Goal: Information Seeking & Learning: Check status

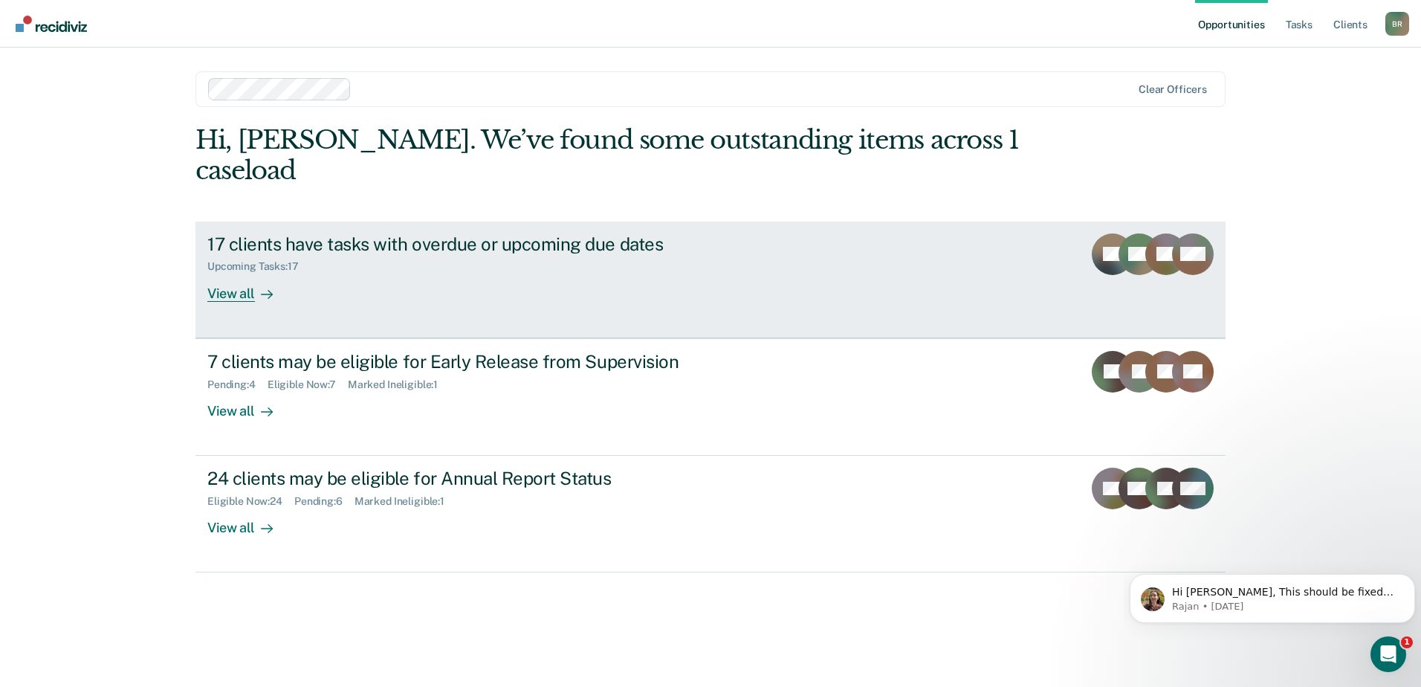
click at [340, 254] on div "Upcoming Tasks : 17" at bounding box center [468, 263] width 522 height 19
click at [360, 259] on div "17 clients have tasks with overdue or upcoming due dates Upcoming Tasks : 17 Vi…" at bounding box center [485, 267] width 557 height 68
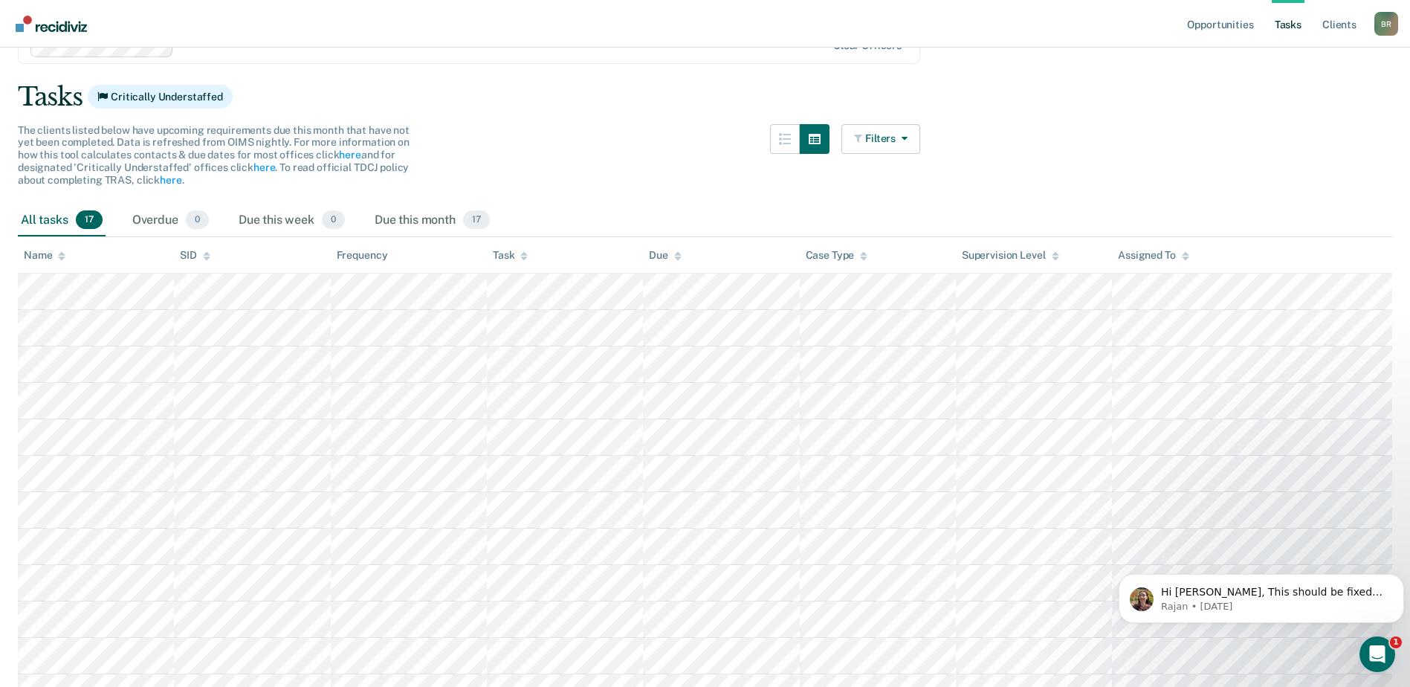
scroll to position [149, 0]
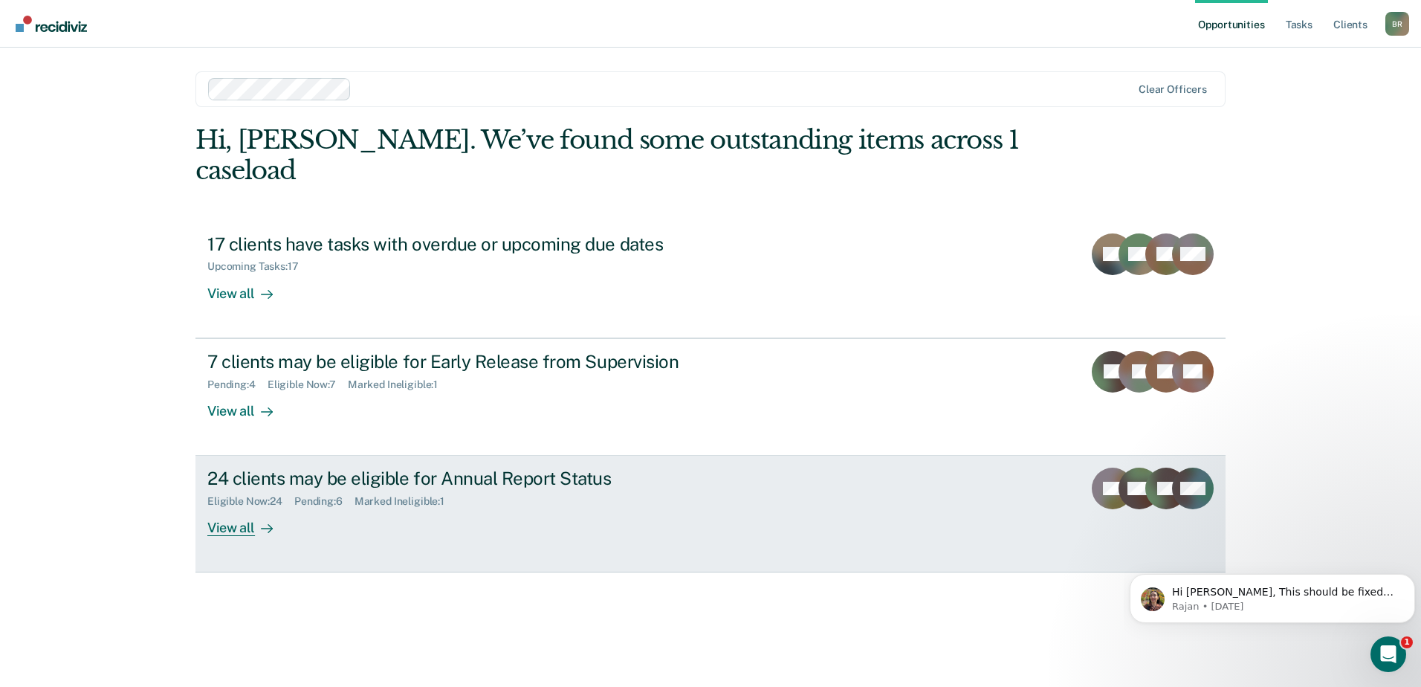
click at [304, 467] on div "24 clients may be eligible for Annual Report Status" at bounding box center [468, 478] width 522 height 22
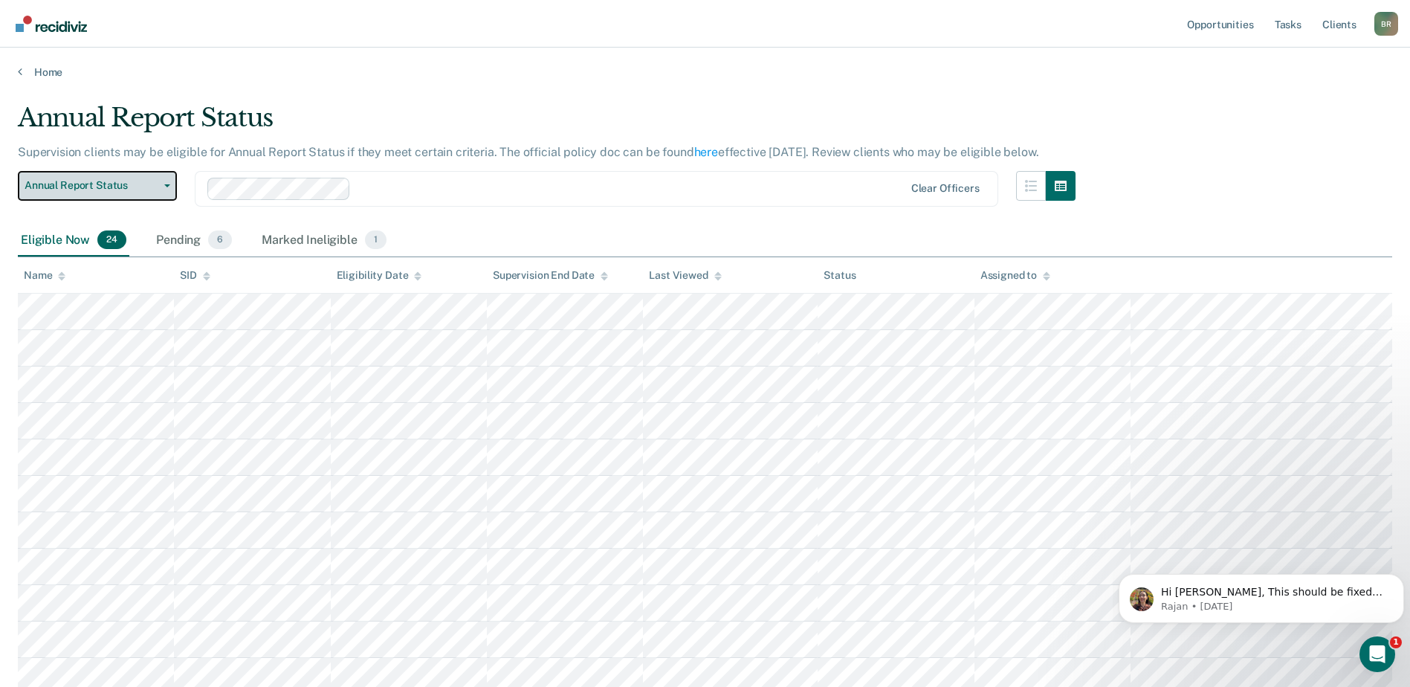
click at [169, 184] on icon "button" at bounding box center [167, 185] width 6 height 3
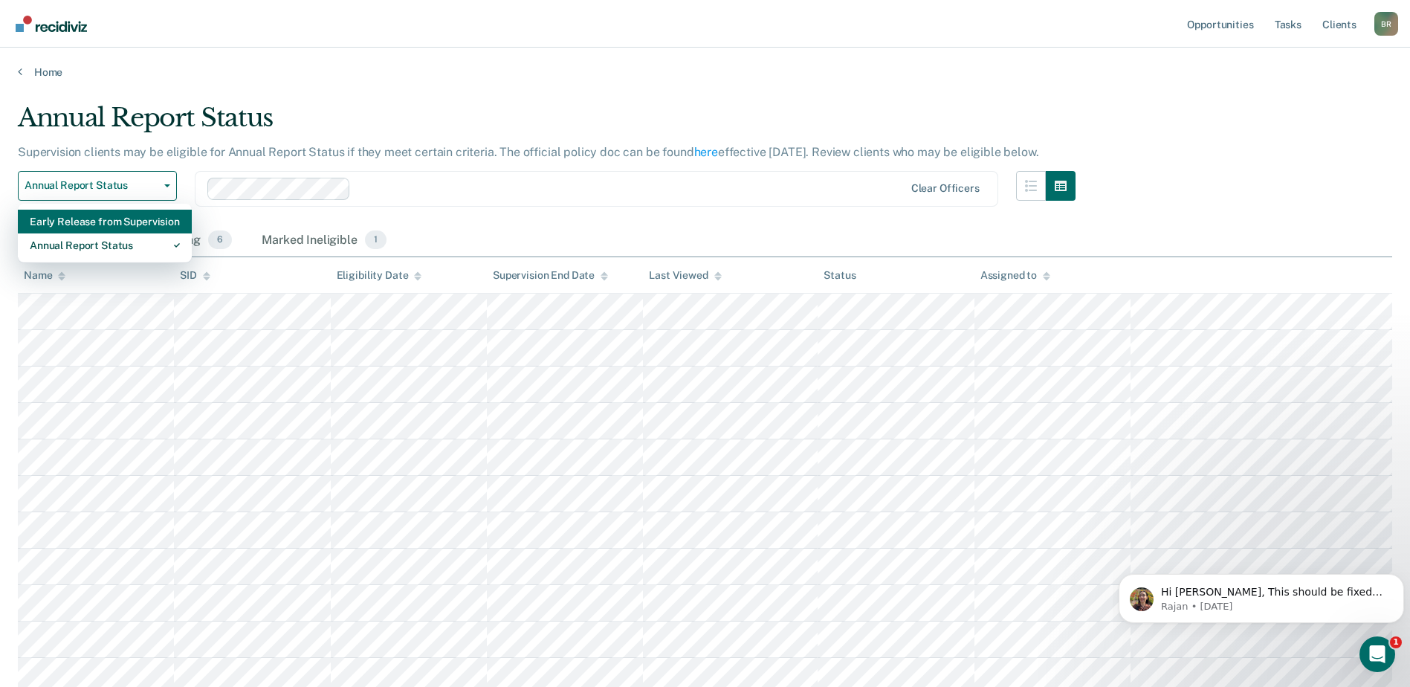
click at [92, 216] on div "Early Release from Supervision" at bounding box center [105, 222] width 150 height 24
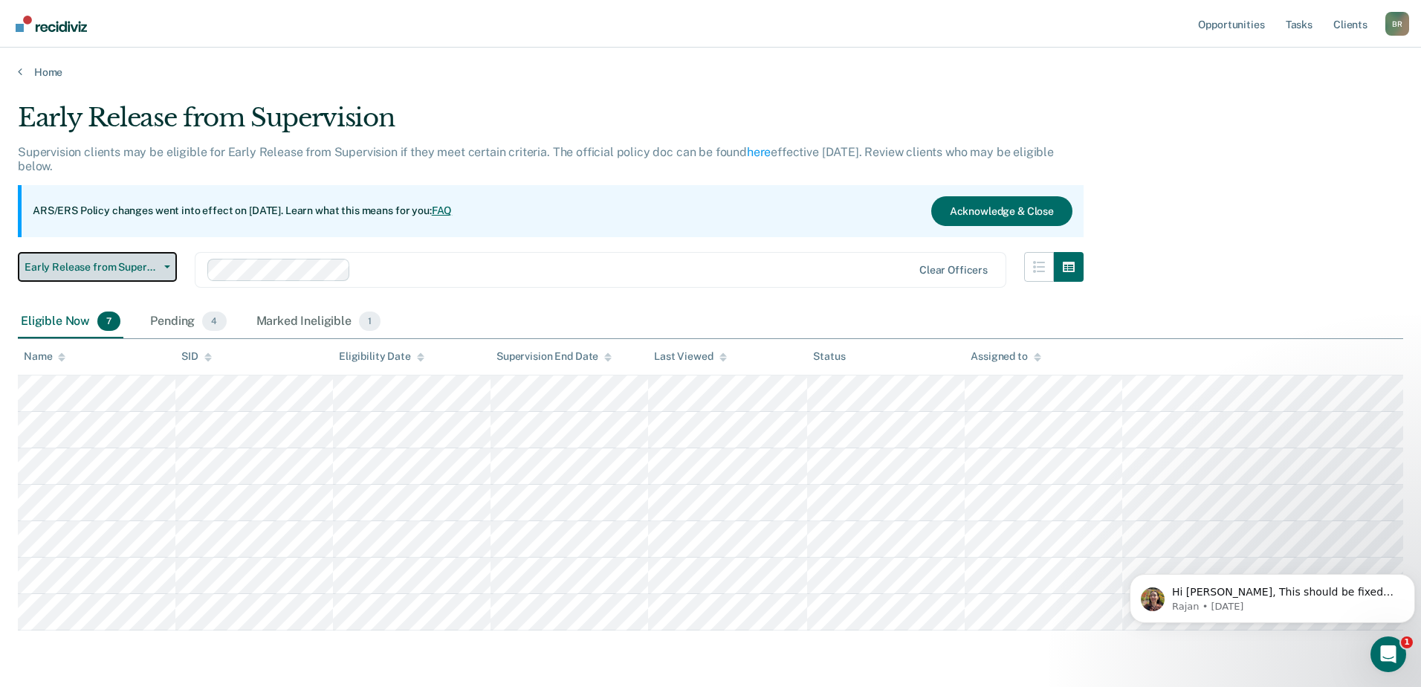
click at [171, 265] on button "Early Release from Supervision" at bounding box center [97, 267] width 159 height 30
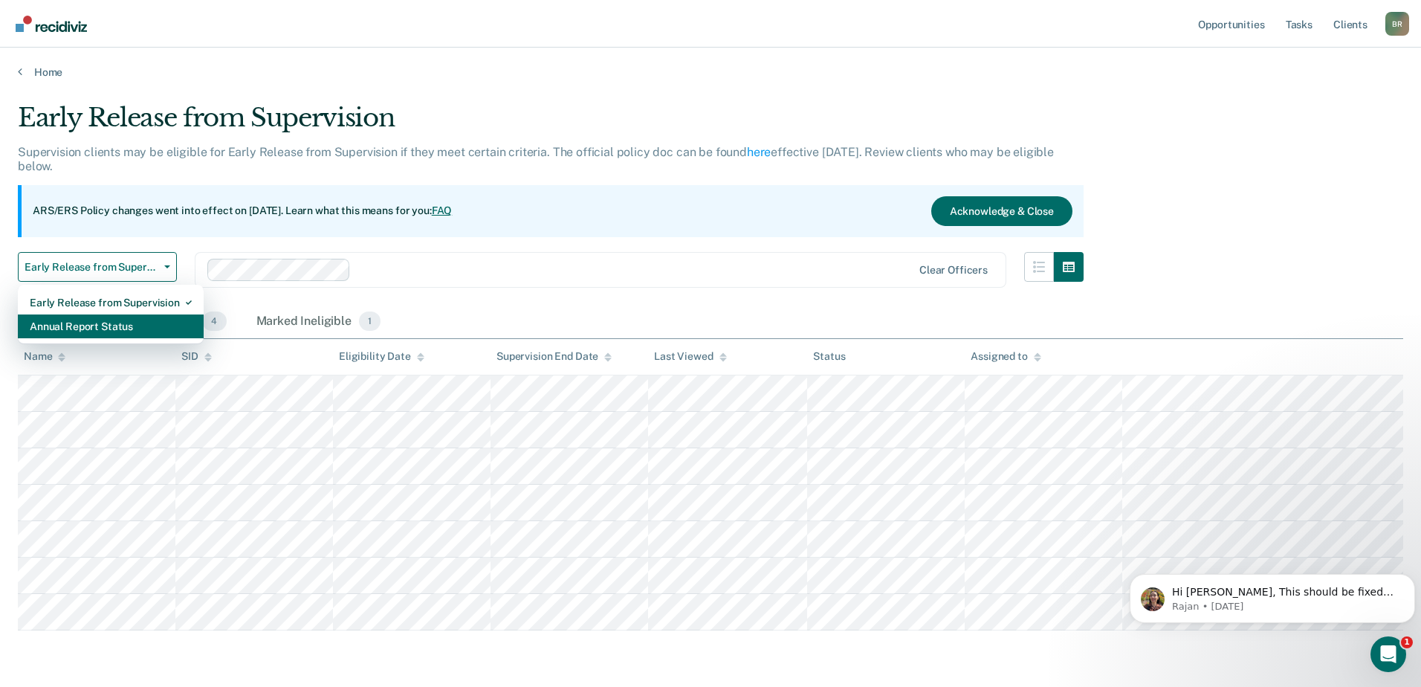
click at [91, 330] on div "Annual Report Status" at bounding box center [111, 326] width 162 height 24
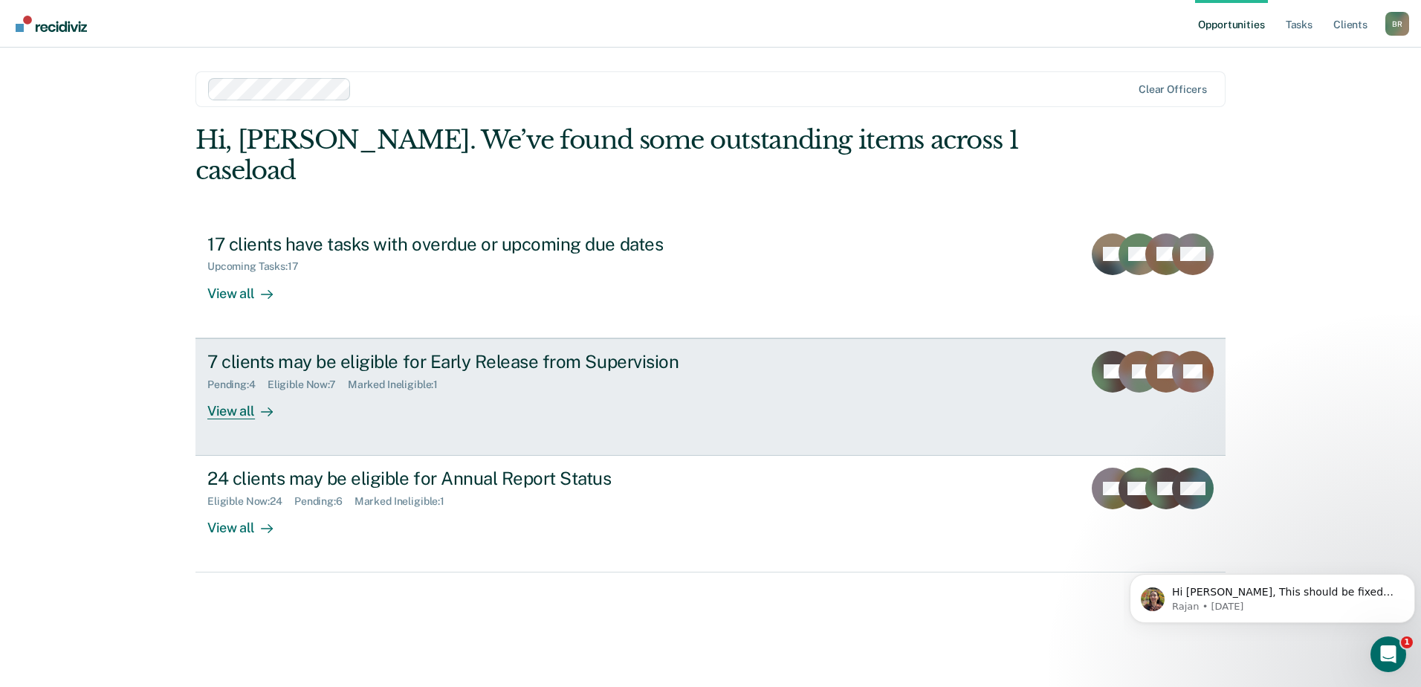
click at [310, 374] on div "7 clients may be eligible for Early Release from Supervision Pending : 4 Eligib…" at bounding box center [485, 385] width 557 height 68
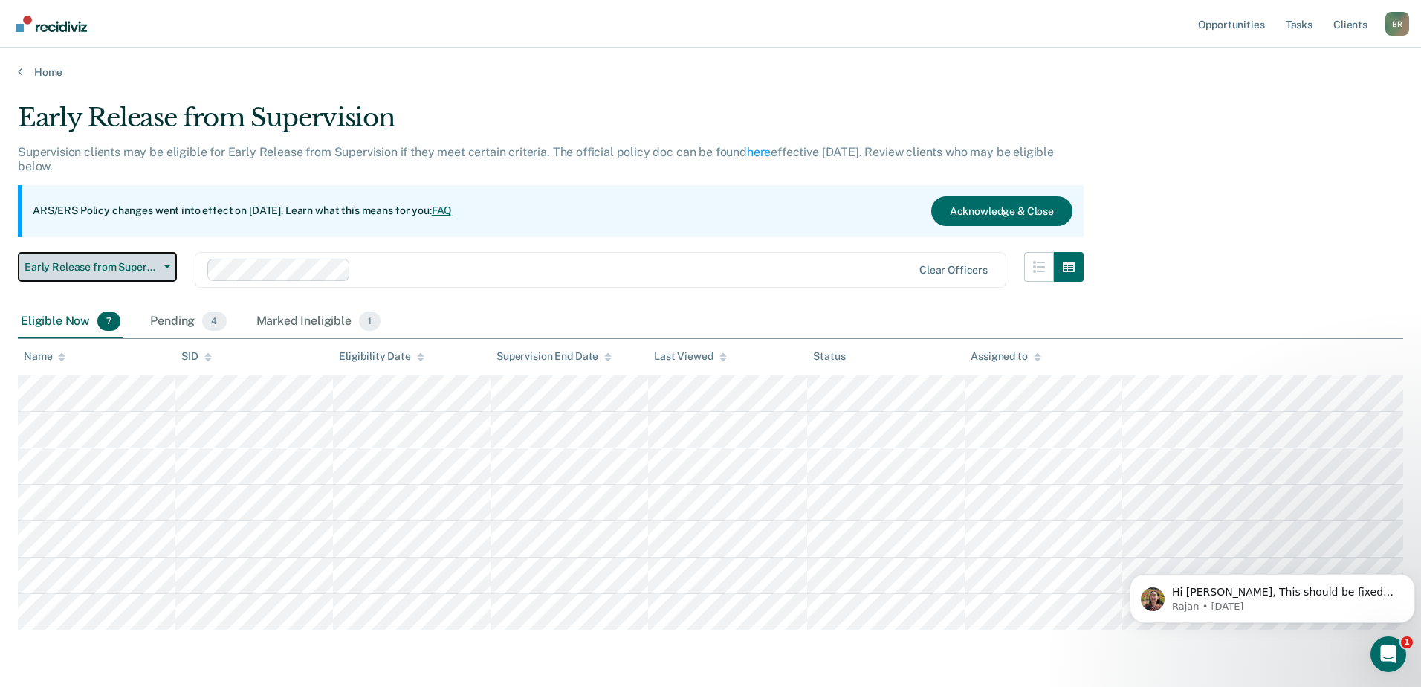
click at [164, 263] on button "Early Release from Supervision" at bounding box center [97, 267] width 159 height 30
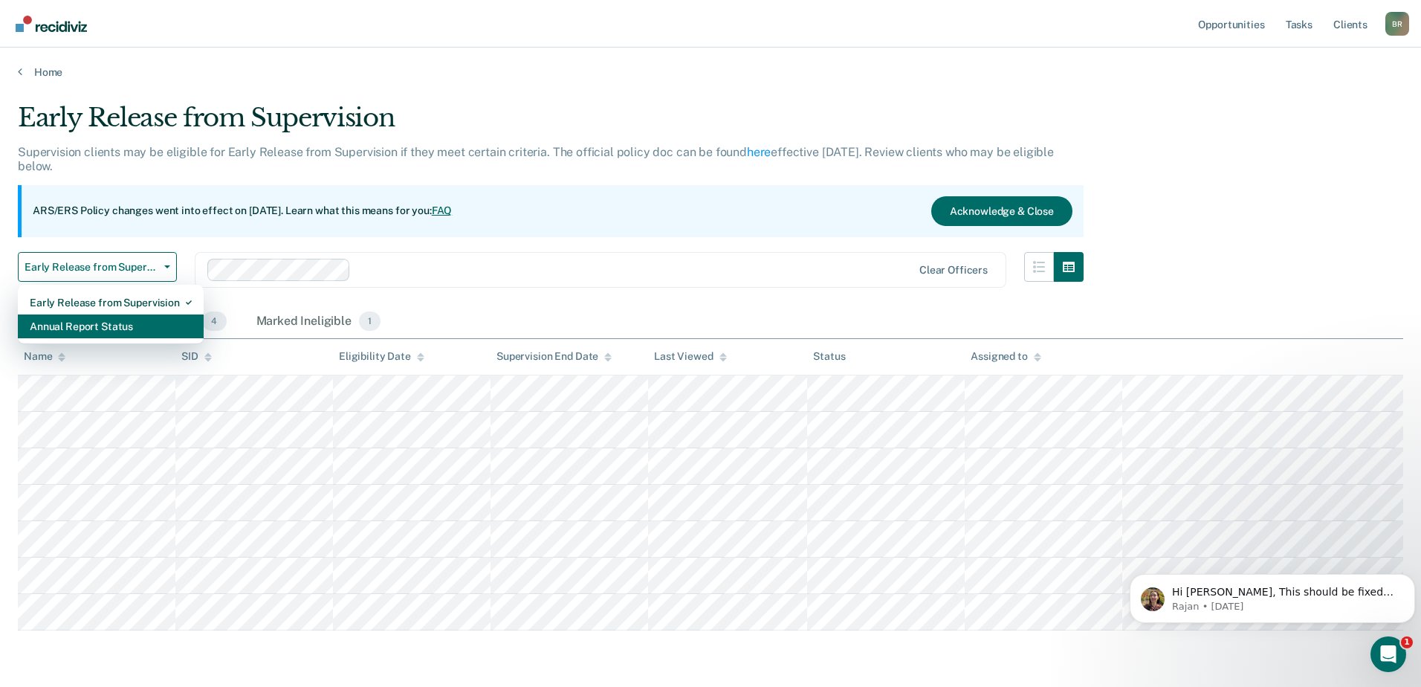
click at [59, 326] on div "Annual Report Status" at bounding box center [111, 326] width 162 height 24
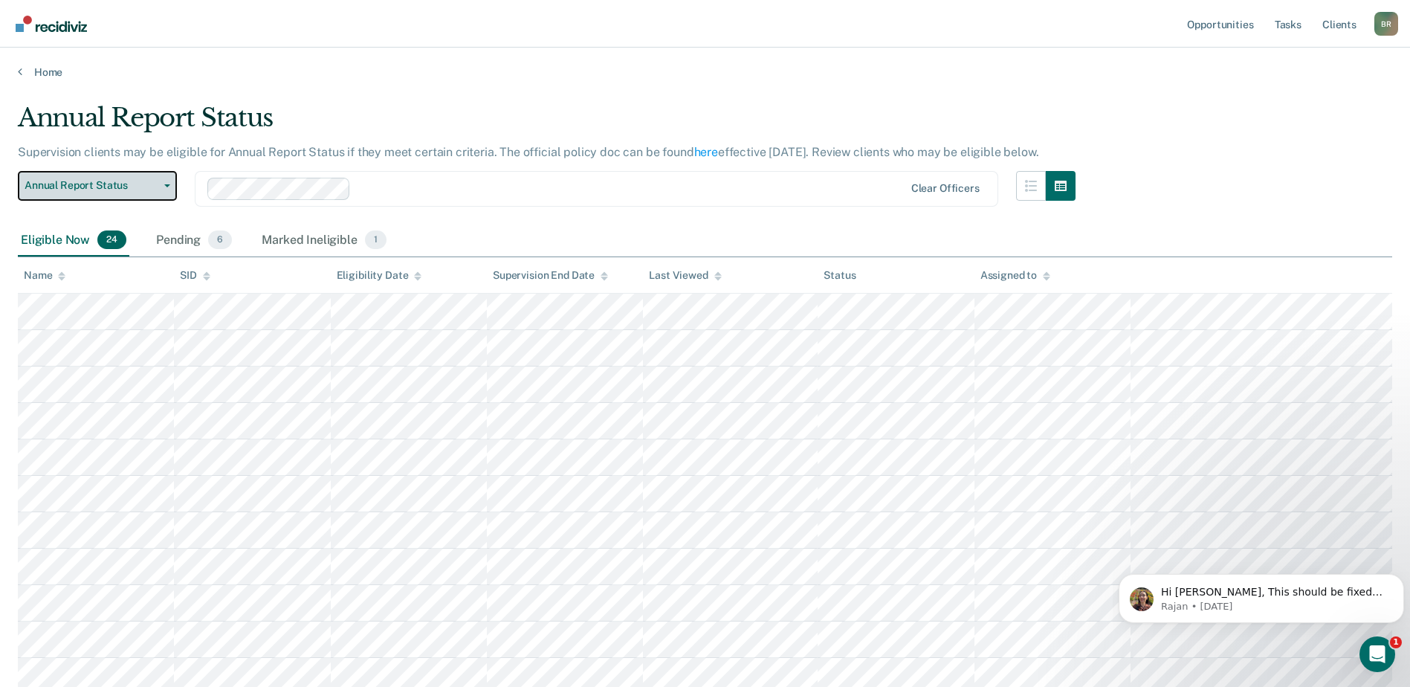
click at [167, 190] on button "Annual Report Status" at bounding box center [97, 186] width 159 height 30
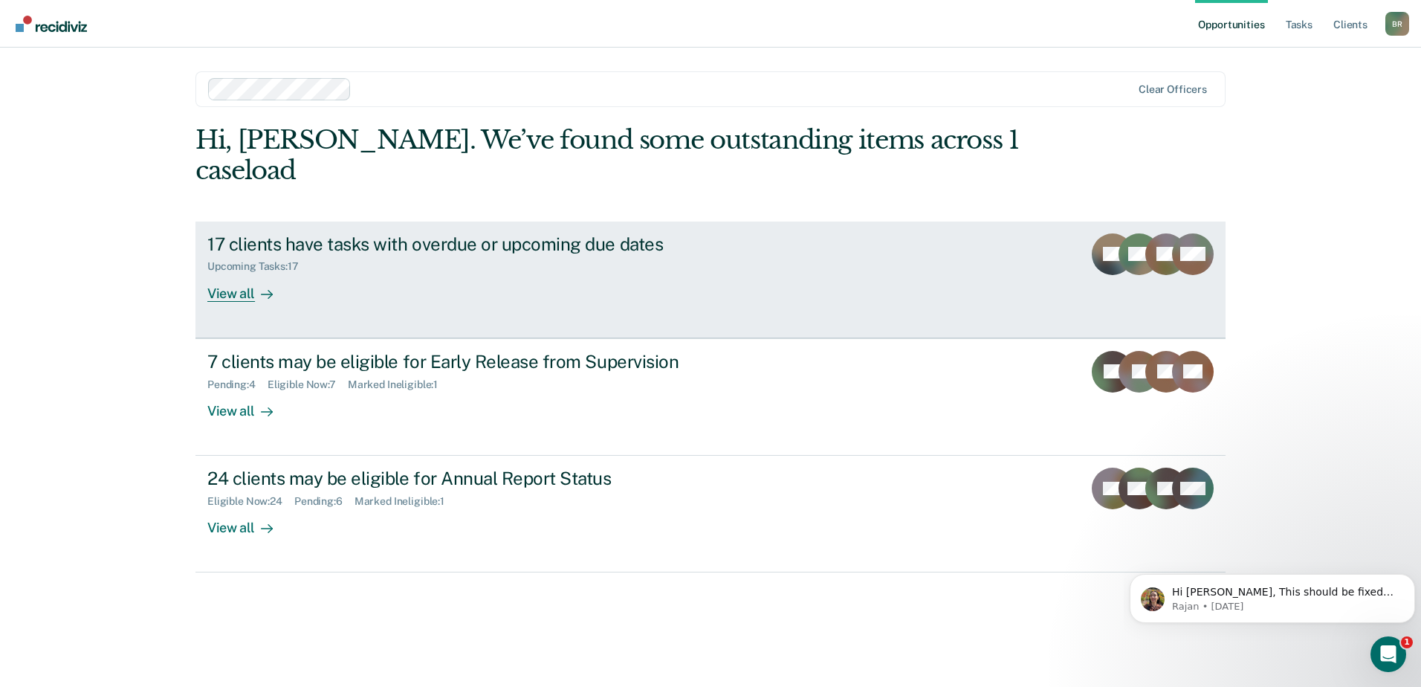
click at [358, 246] on div "17 clients have tasks with overdue or upcoming due dates Upcoming Tasks : 17 Vi…" at bounding box center [485, 267] width 557 height 68
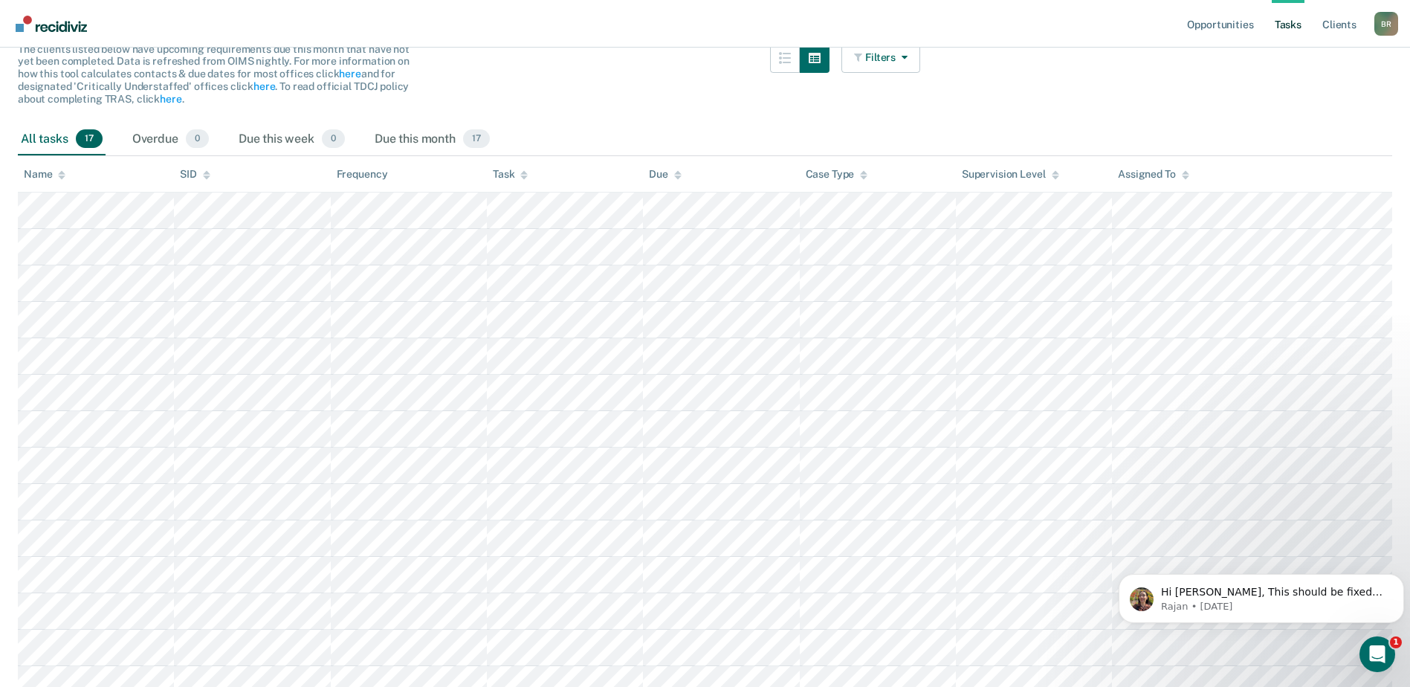
scroll to position [132, 0]
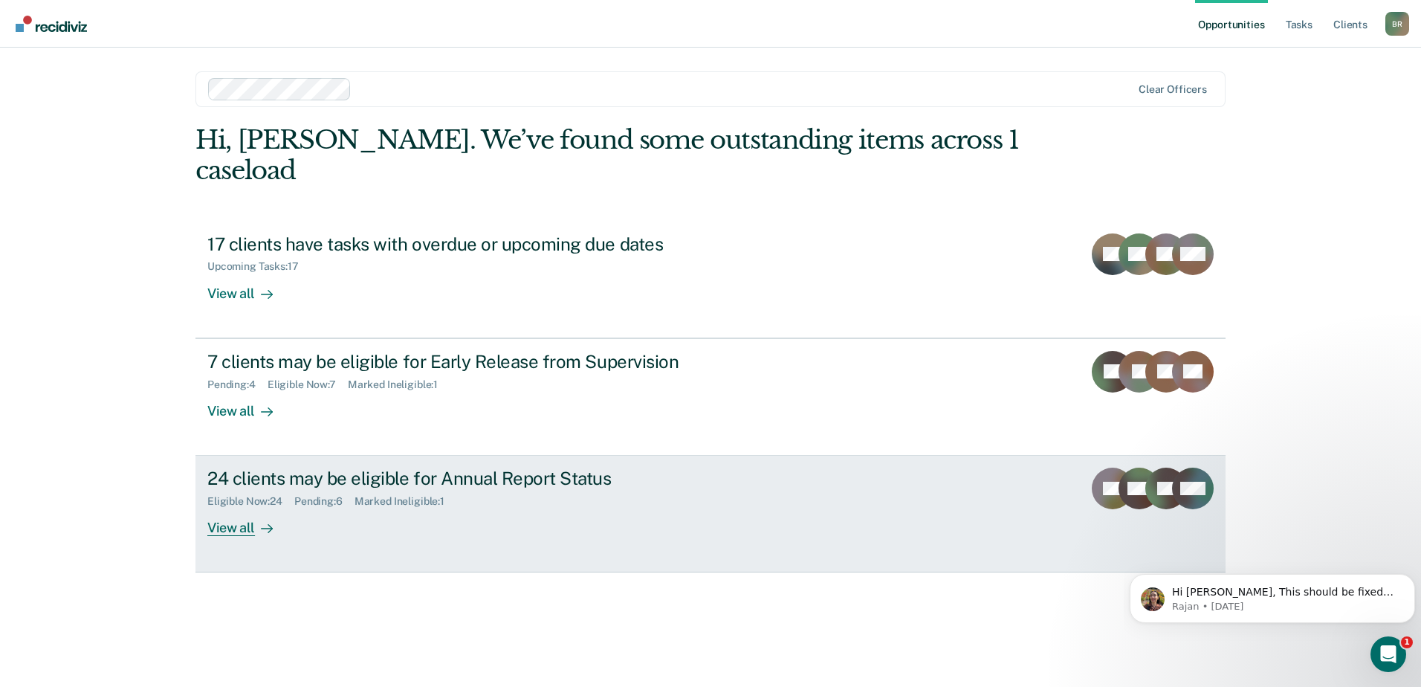
click at [336, 480] on div "24 clients may be eligible for Annual Report Status Eligible Now : 24 Pending :…" at bounding box center [485, 501] width 557 height 68
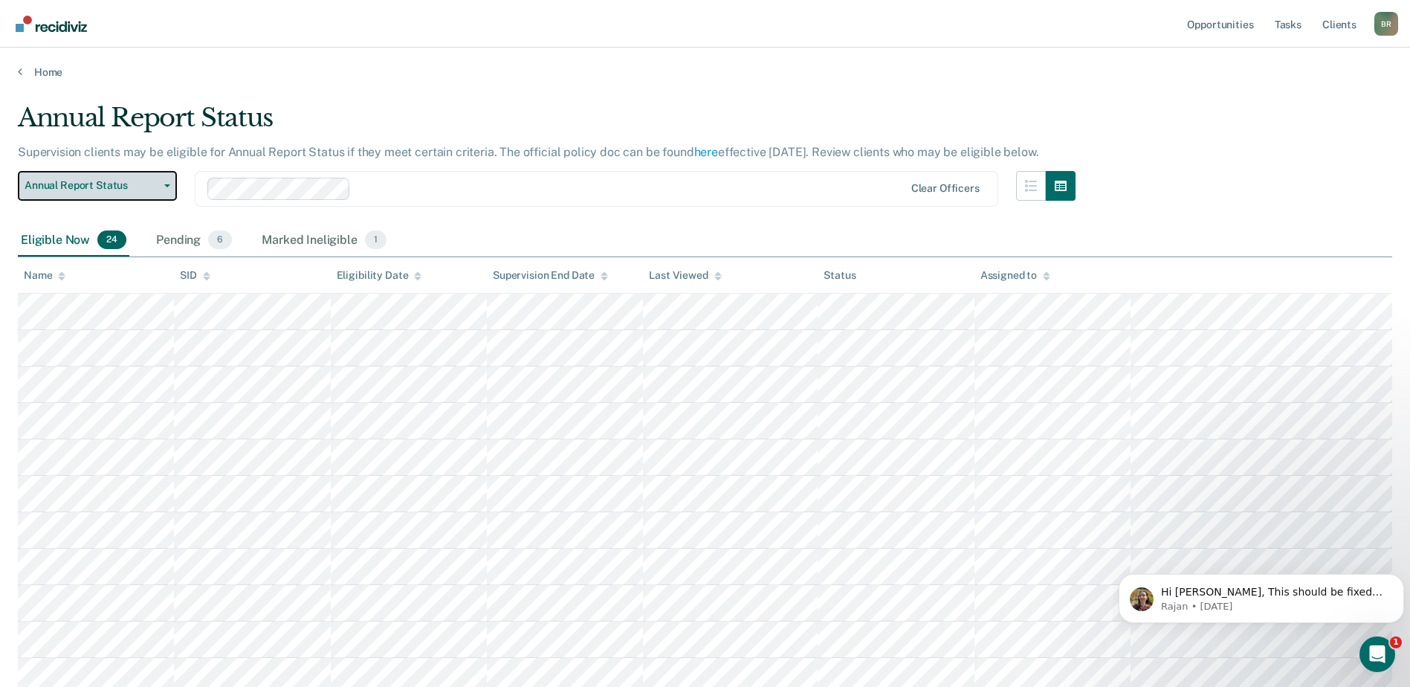
drag, startPoint x: 164, startPoint y: 185, endPoint x: 138, endPoint y: 208, distance: 34.7
click at [164, 185] on span "button" at bounding box center [164, 185] width 12 height 3
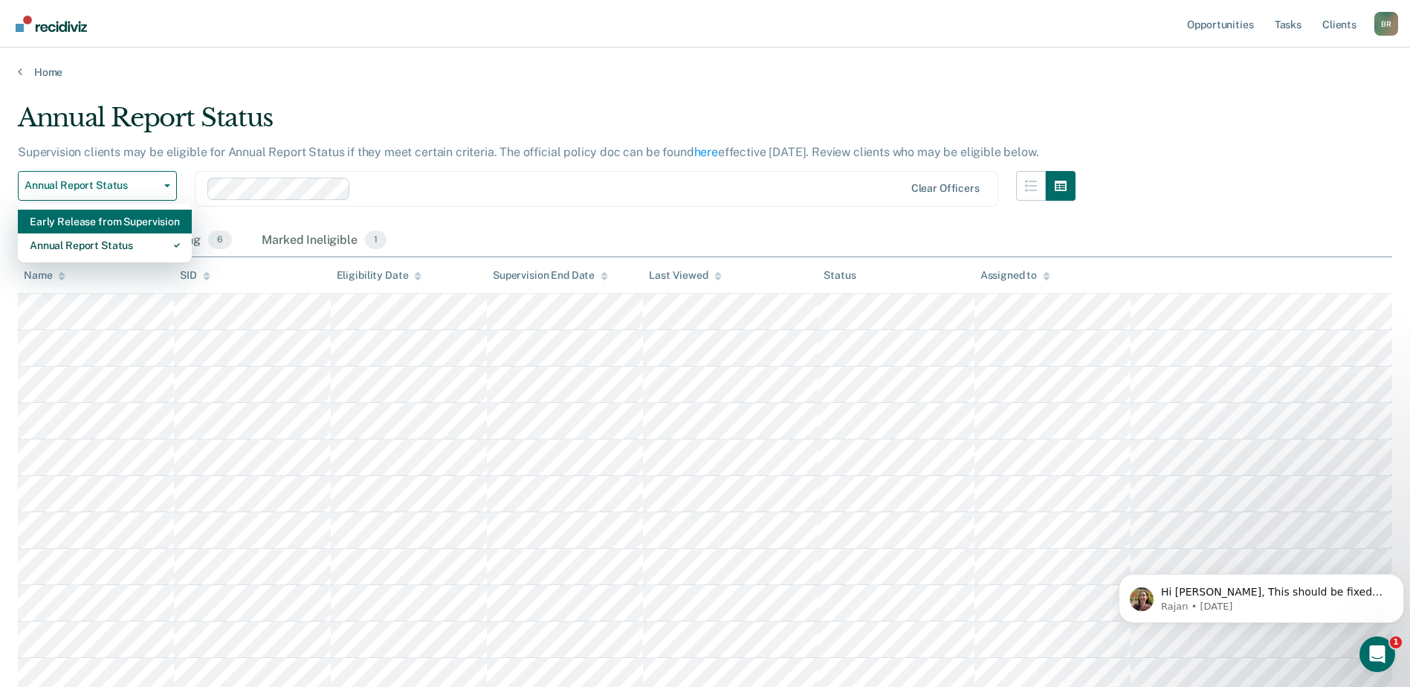
click at [65, 214] on div "Early Release from Supervision" at bounding box center [105, 222] width 150 height 24
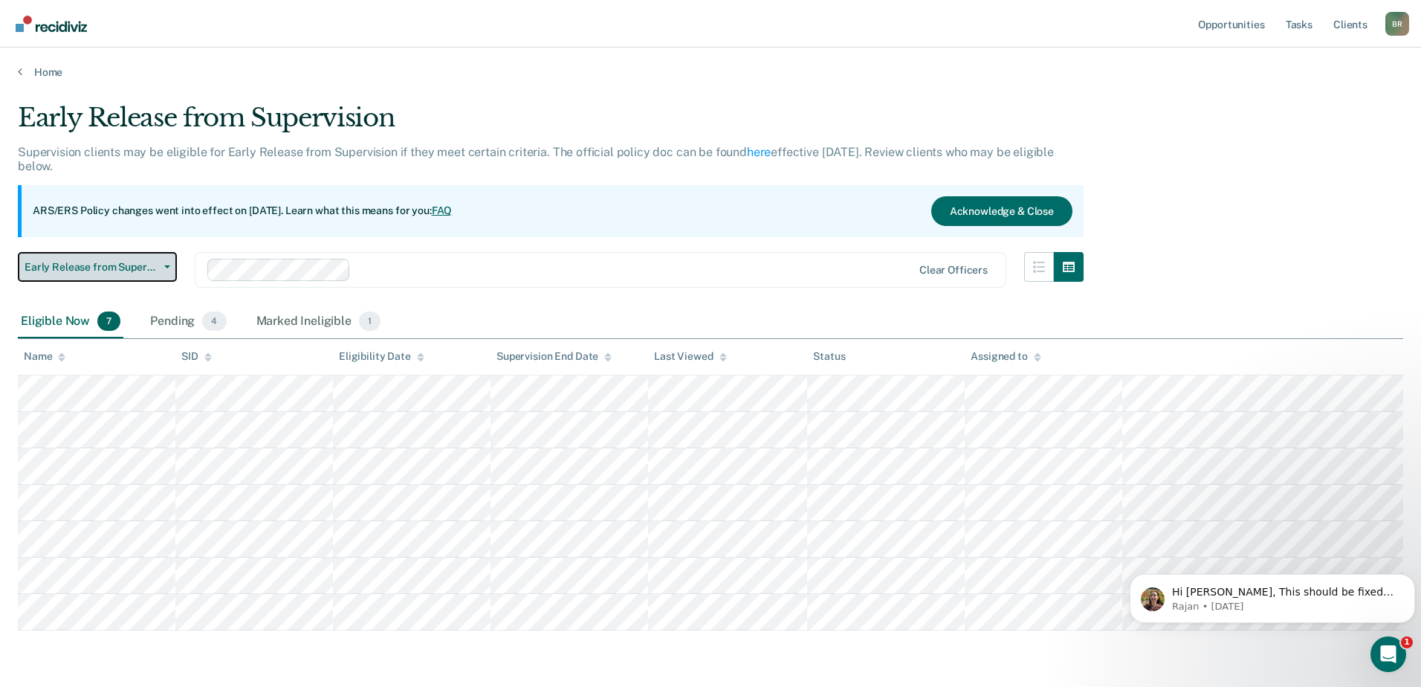
click at [165, 264] on button "Early Release from Supervision" at bounding box center [97, 267] width 159 height 30
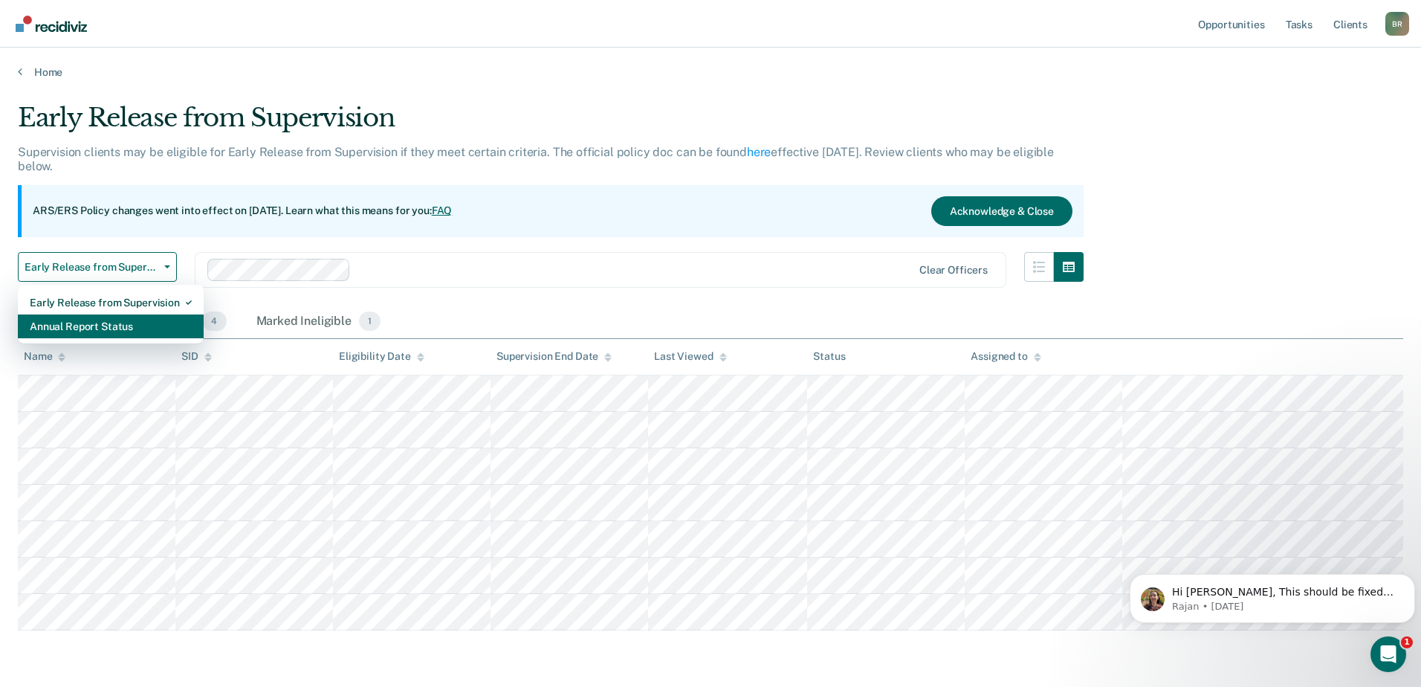
click at [66, 331] on div "Annual Report Status" at bounding box center [111, 326] width 162 height 24
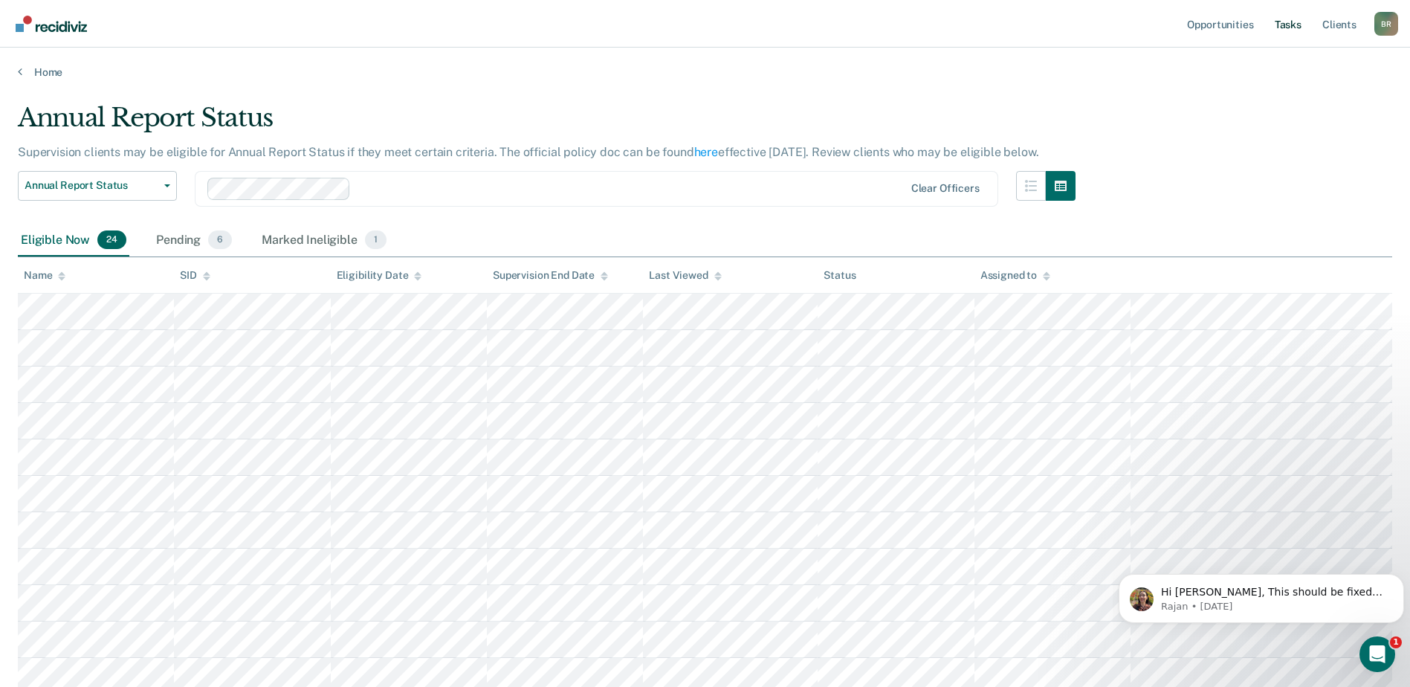
click at [1284, 26] on link "Tasks" at bounding box center [1288, 24] width 33 height 48
